Goal: Obtain resource: Obtain resource

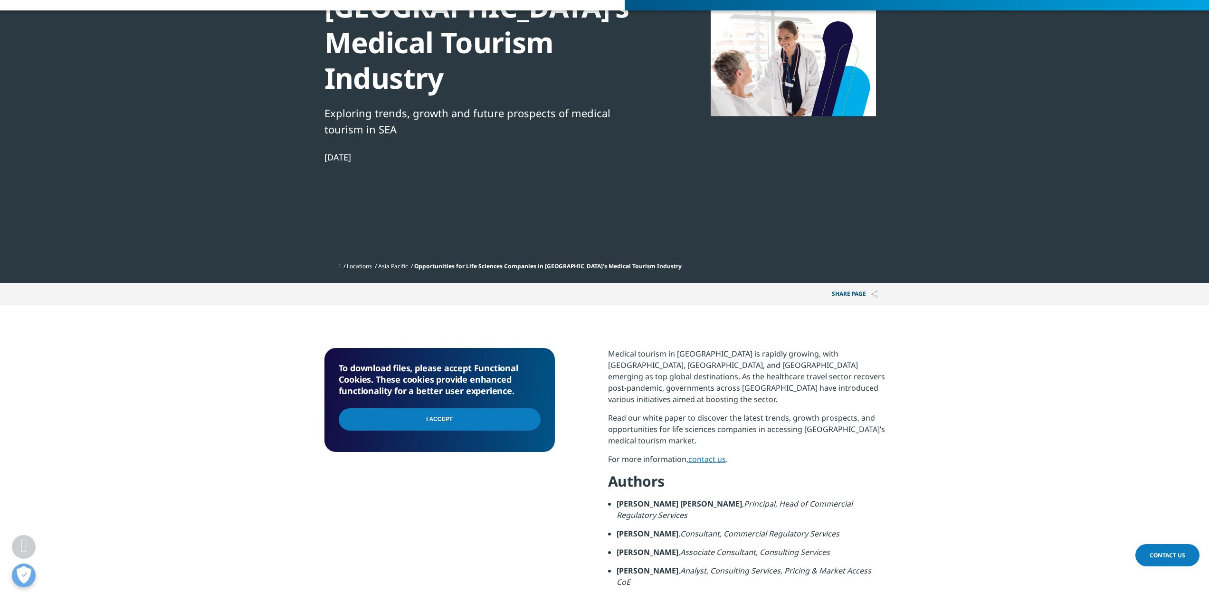
click at [488, 422] on input "I Accept" at bounding box center [440, 420] width 202 height 22
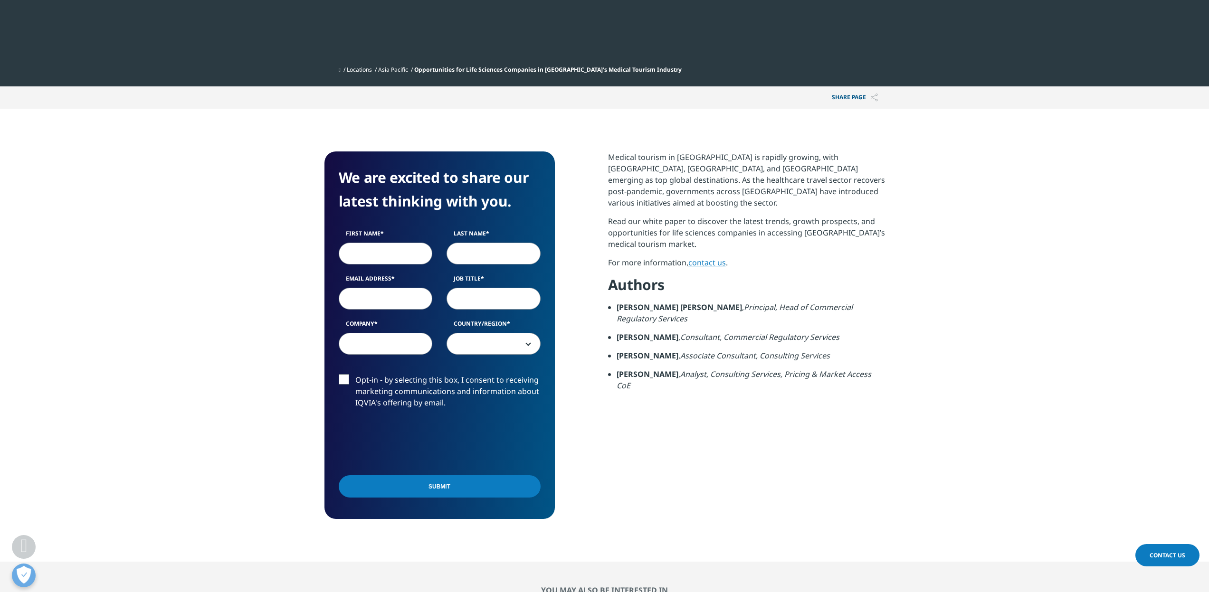
scroll to position [475, 0]
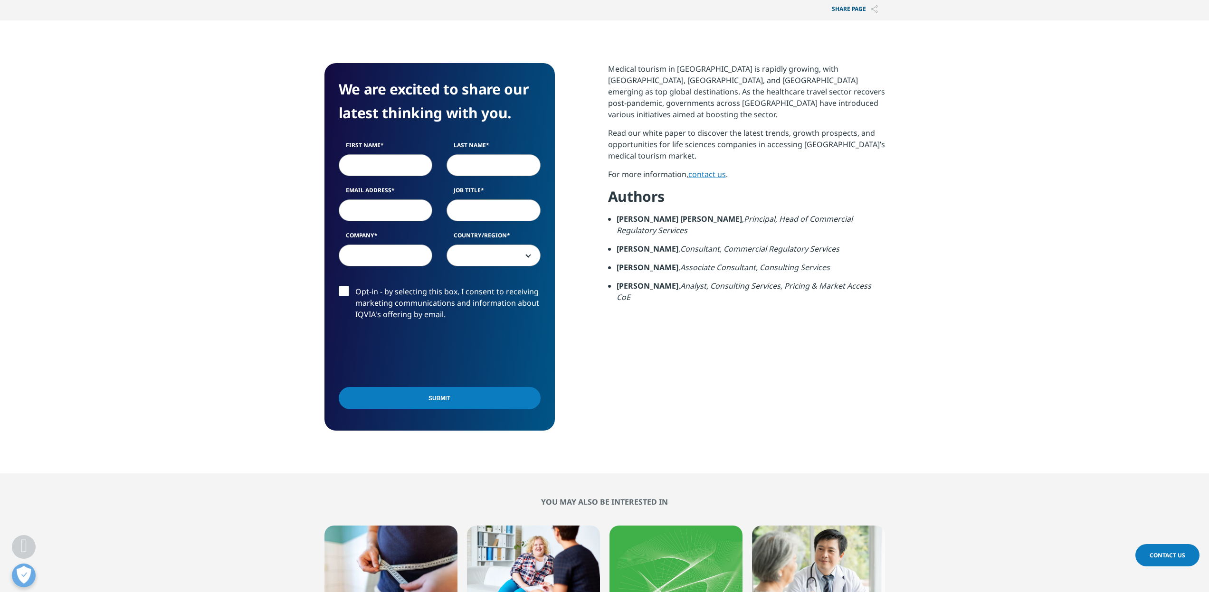
click at [401, 171] on input "First Name" at bounding box center [386, 165] width 94 height 22
type input "Joel"
type input "Koh"
type input "joelkoh97@gmail.com"
select select "Singapore"
